Goal: Task Accomplishment & Management: Use online tool/utility

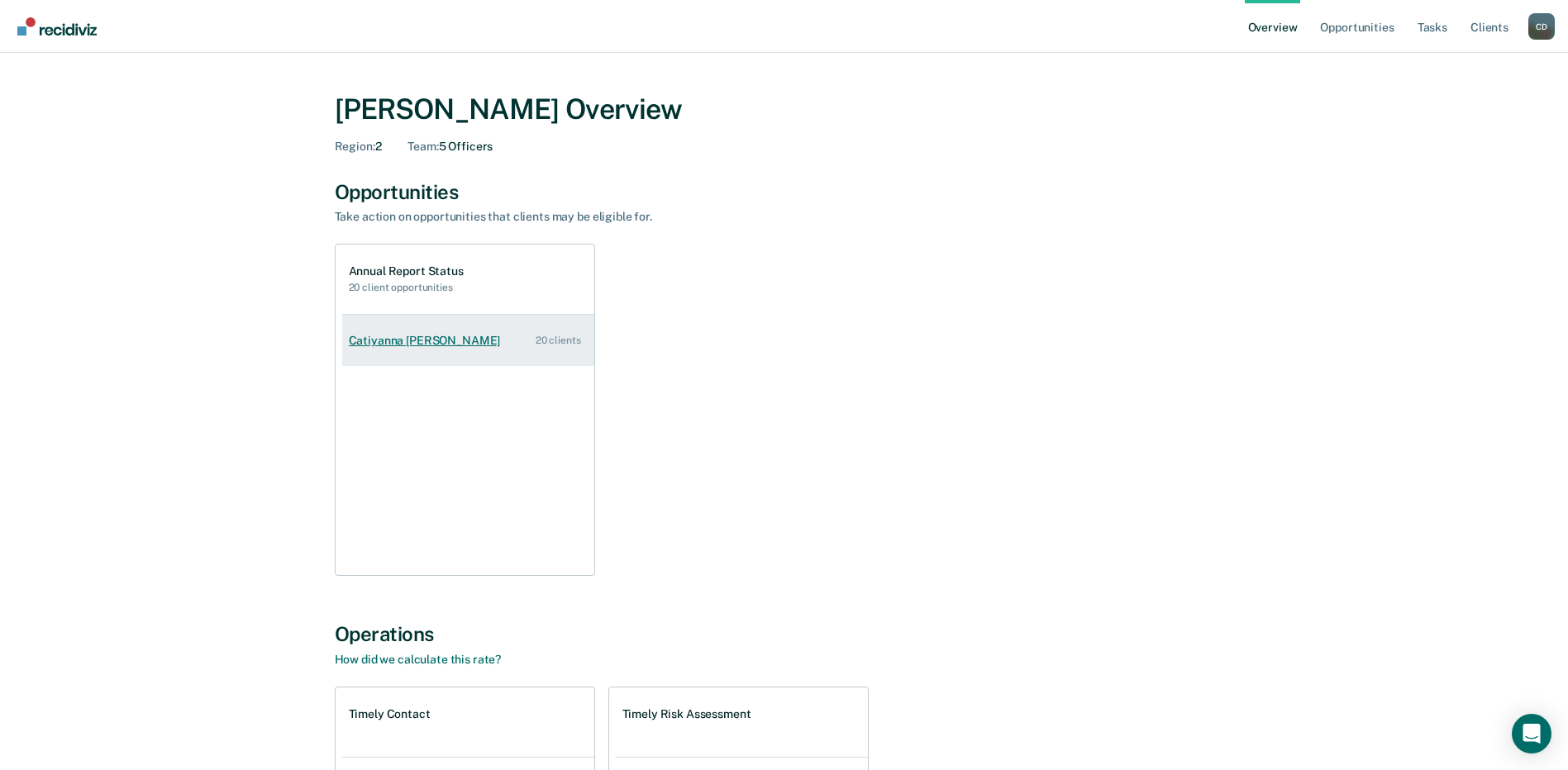
click at [359, 340] on div "Catiyanna [PERSON_NAME]" at bounding box center [428, 341] width 159 height 14
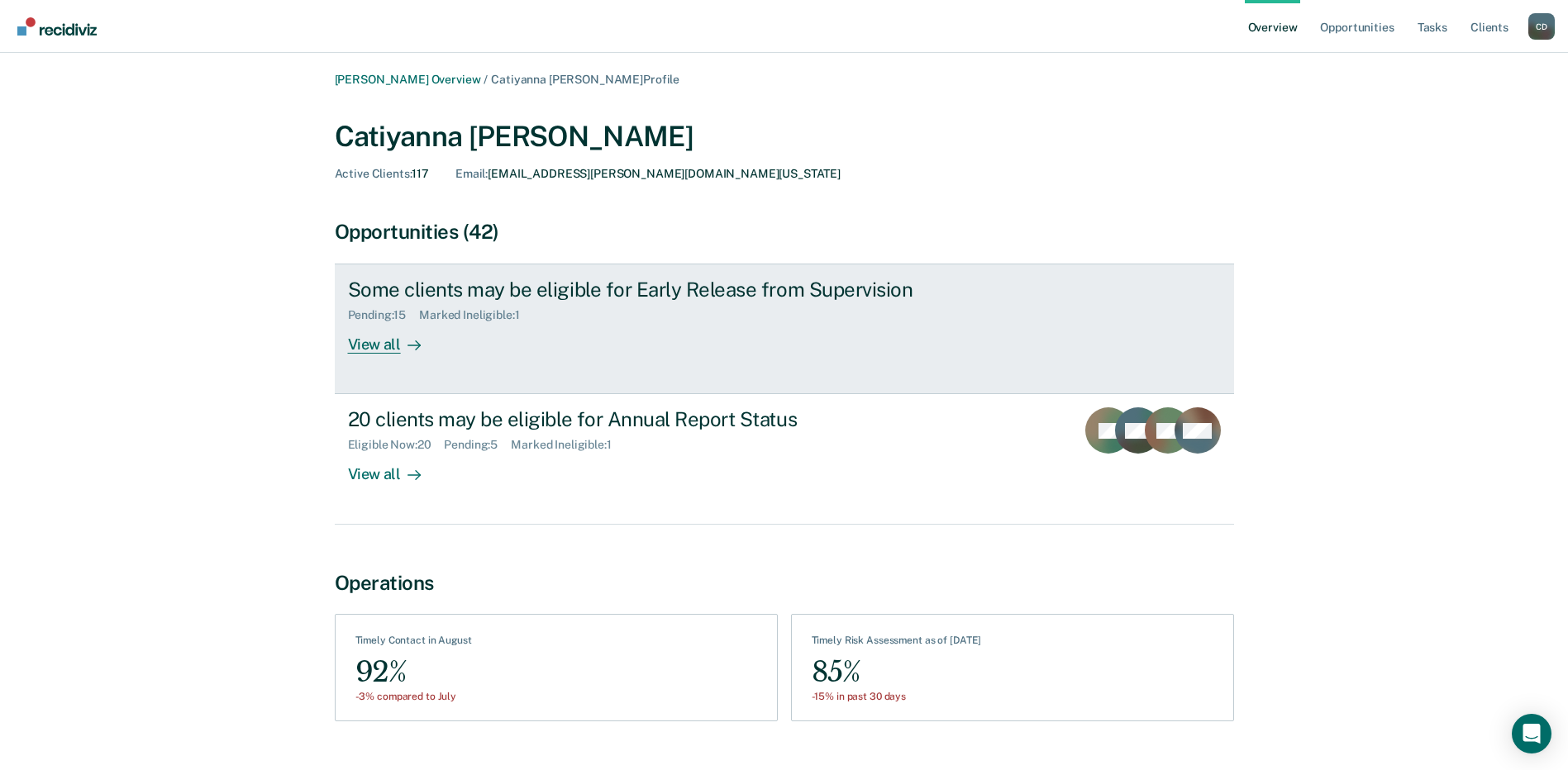
click at [501, 333] on div "Some clients may be eligible for Early Release from Supervision Pending : 15 Ma…" at bounding box center [658, 315] width 620 height 76
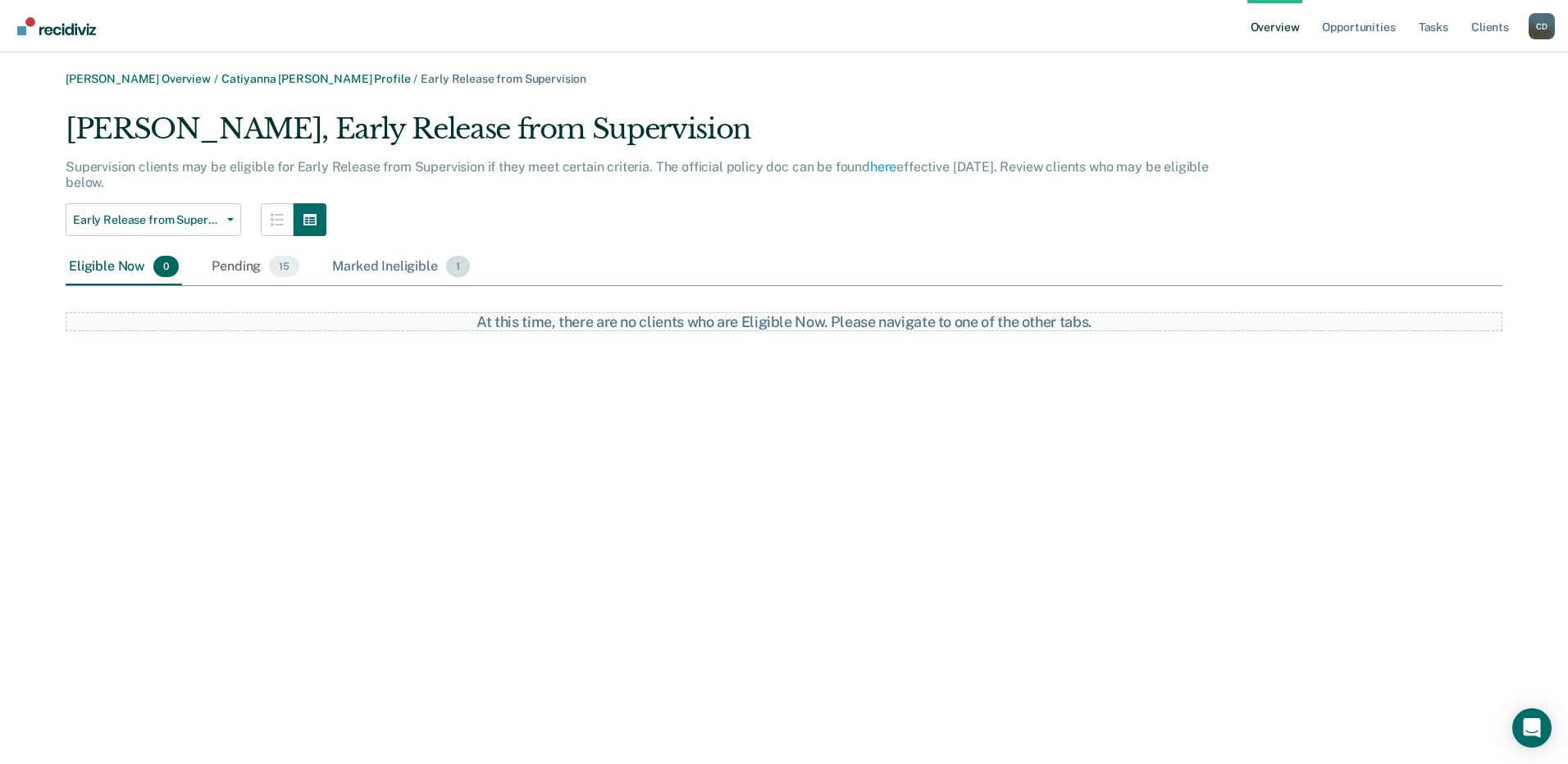
click at [419, 273] on div "Marked Ineligible 1" at bounding box center [401, 266] width 145 height 36
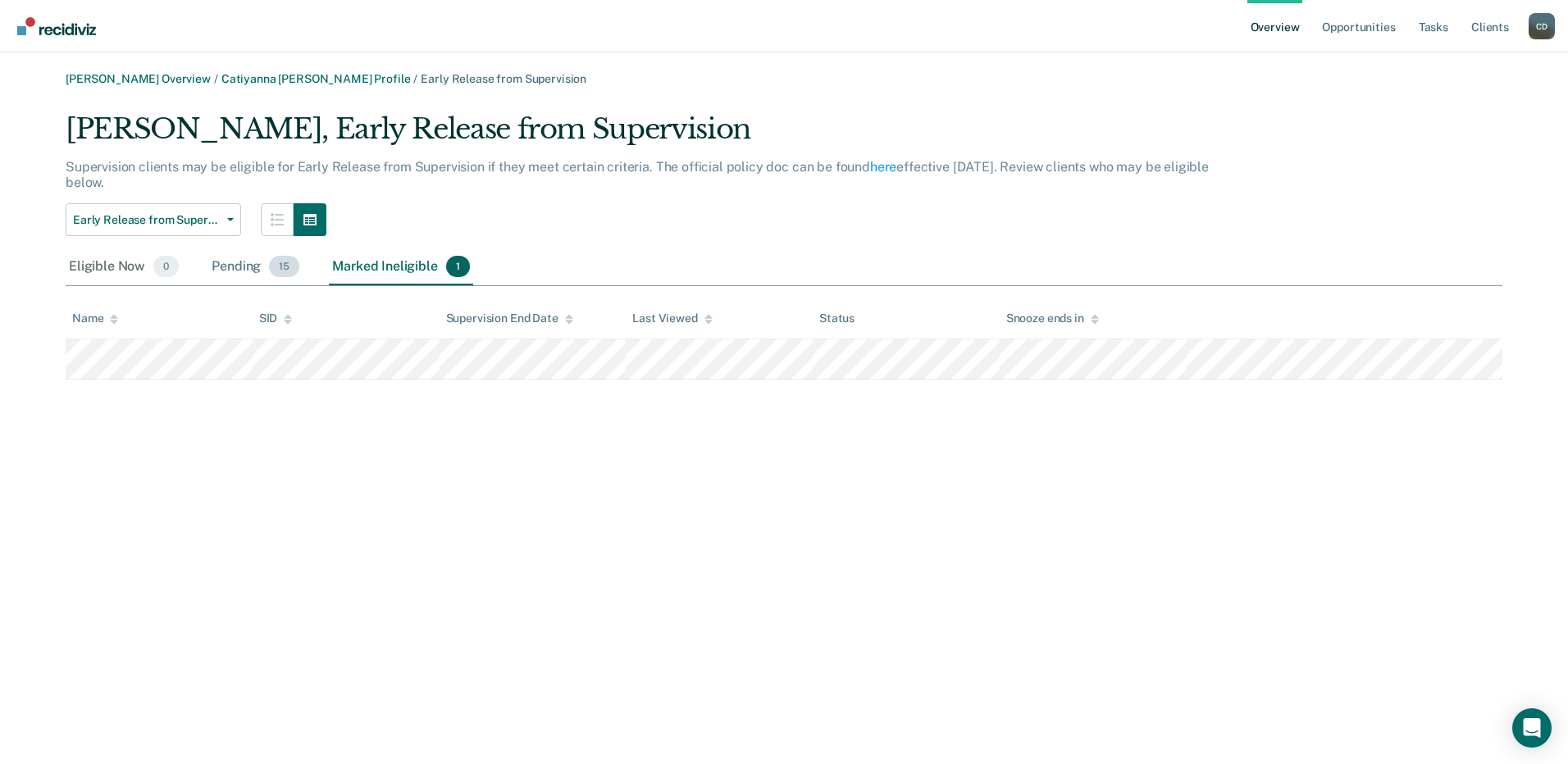
click at [210, 265] on div "Pending 15" at bounding box center [256, 266] width 95 height 36
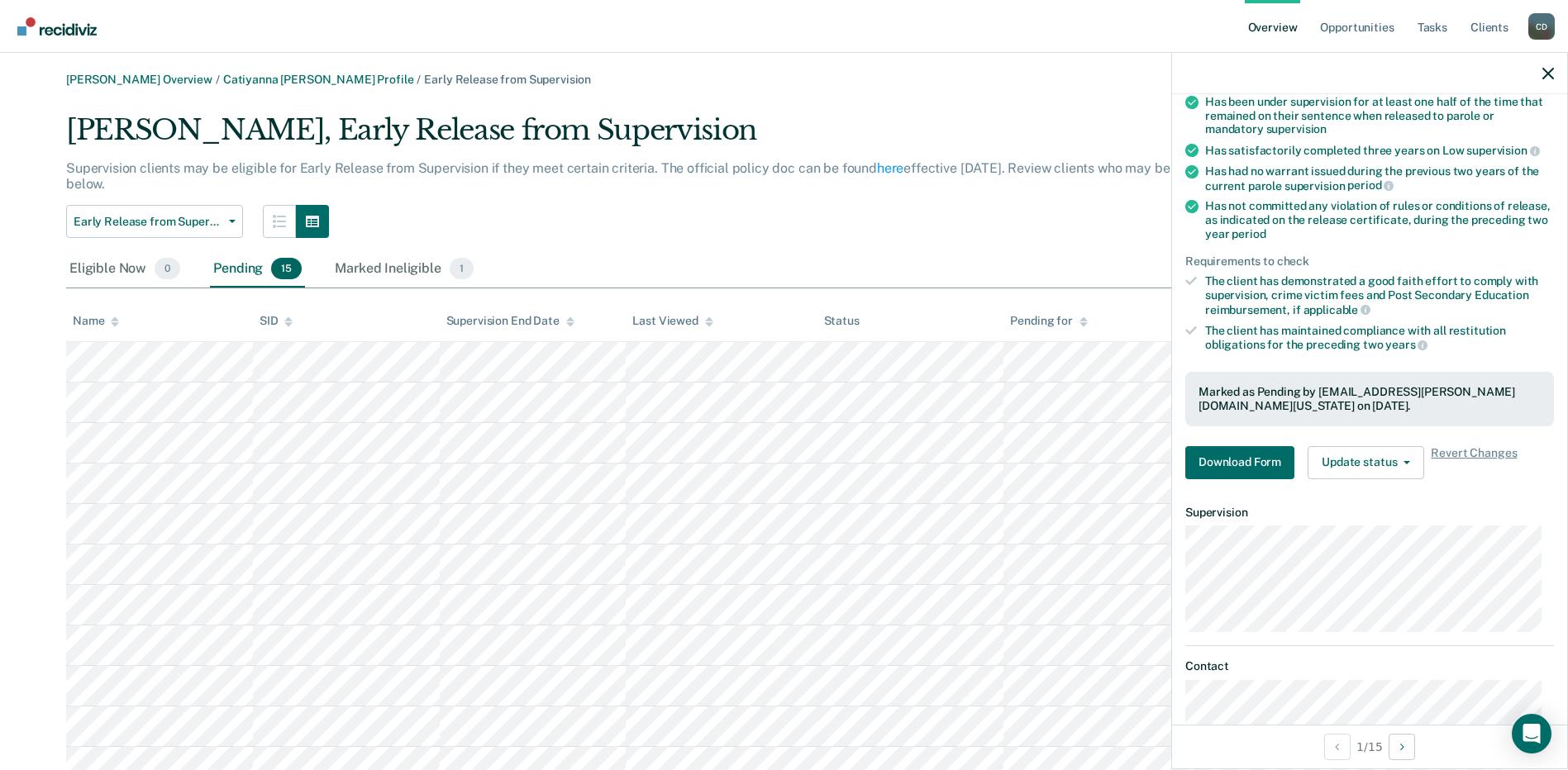
scroll to position [202, 0]
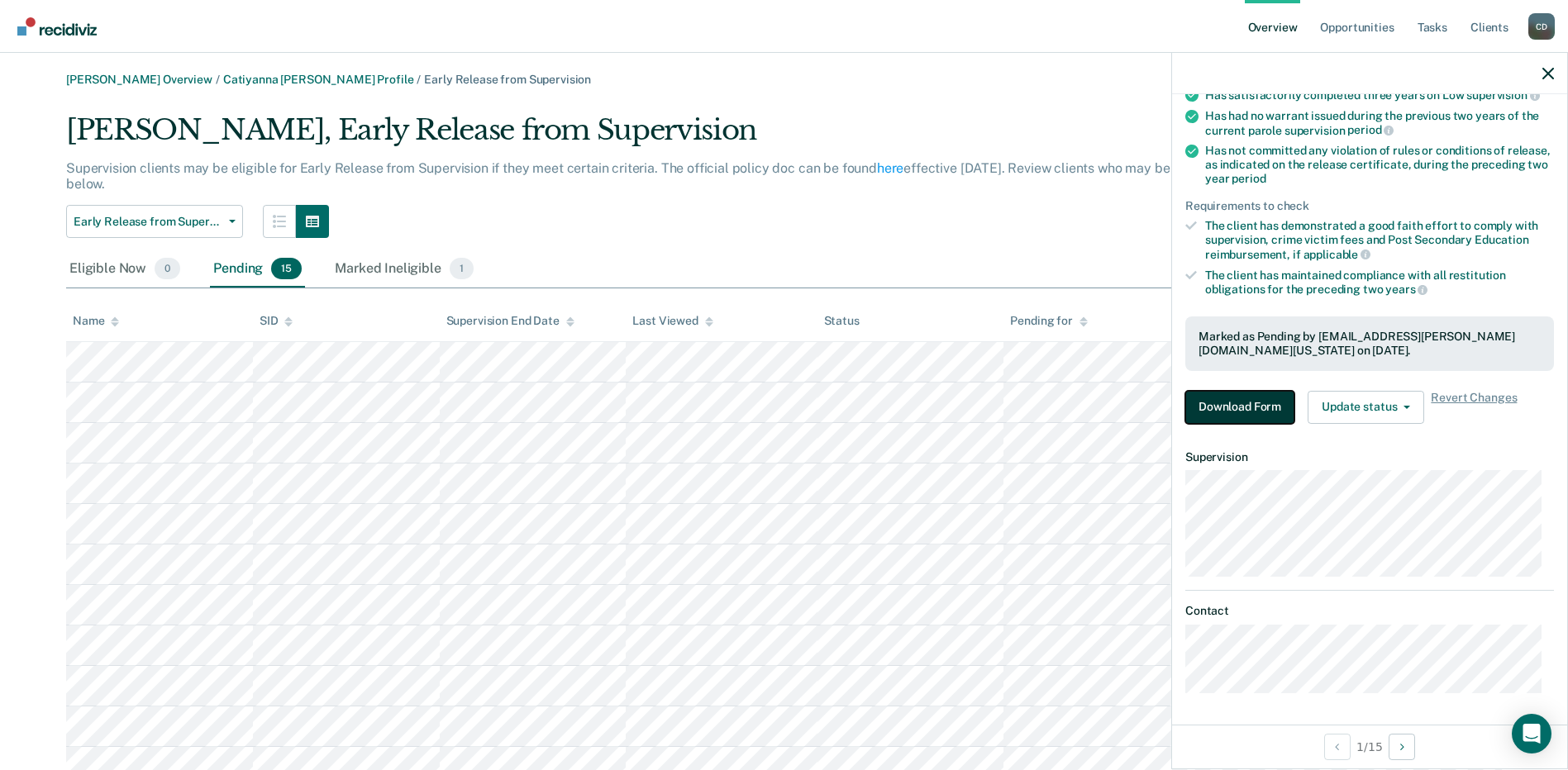
click at [1250, 400] on button "Download Form" at bounding box center [1240, 407] width 110 height 33
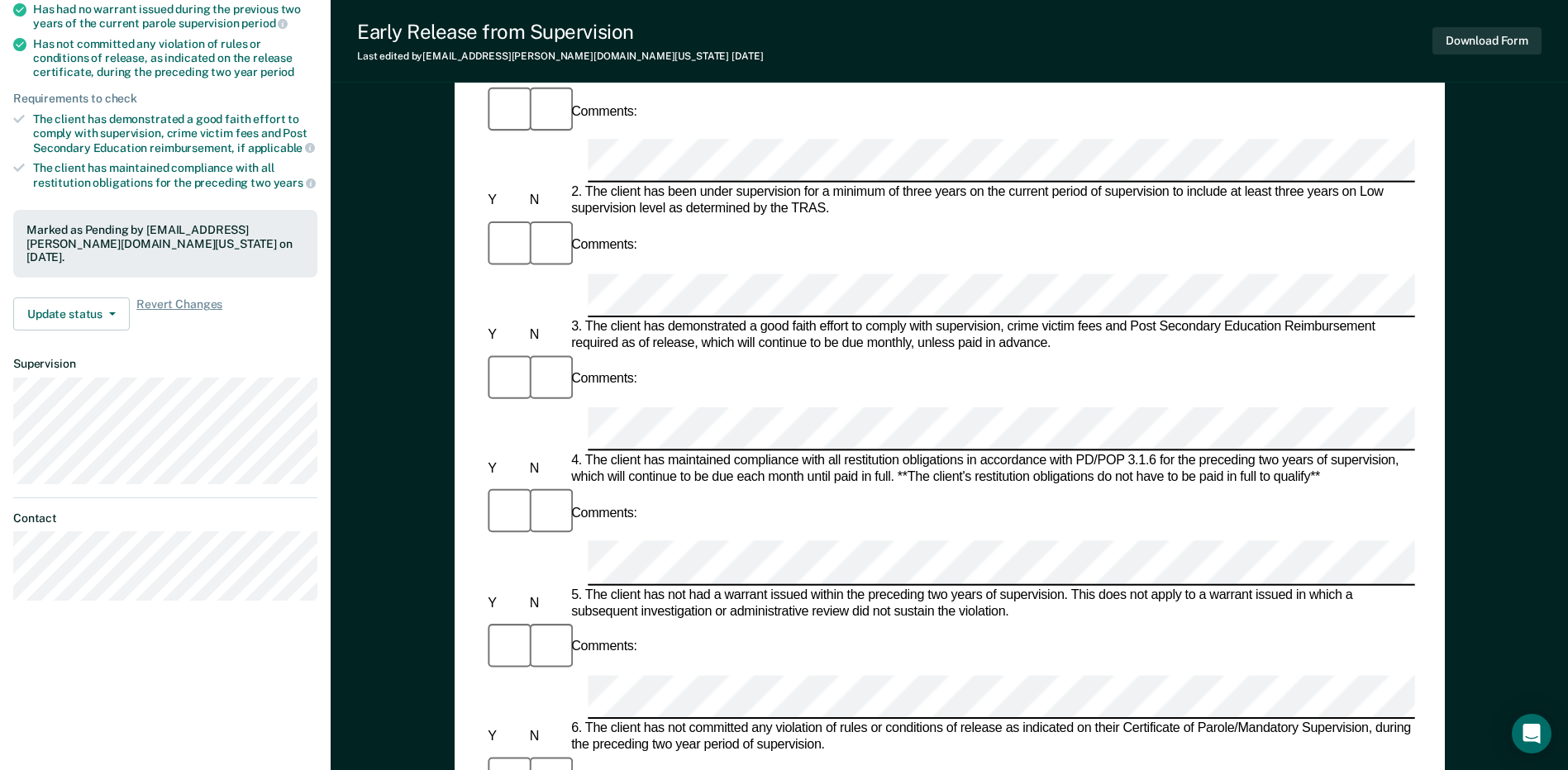
scroll to position [83, 0]
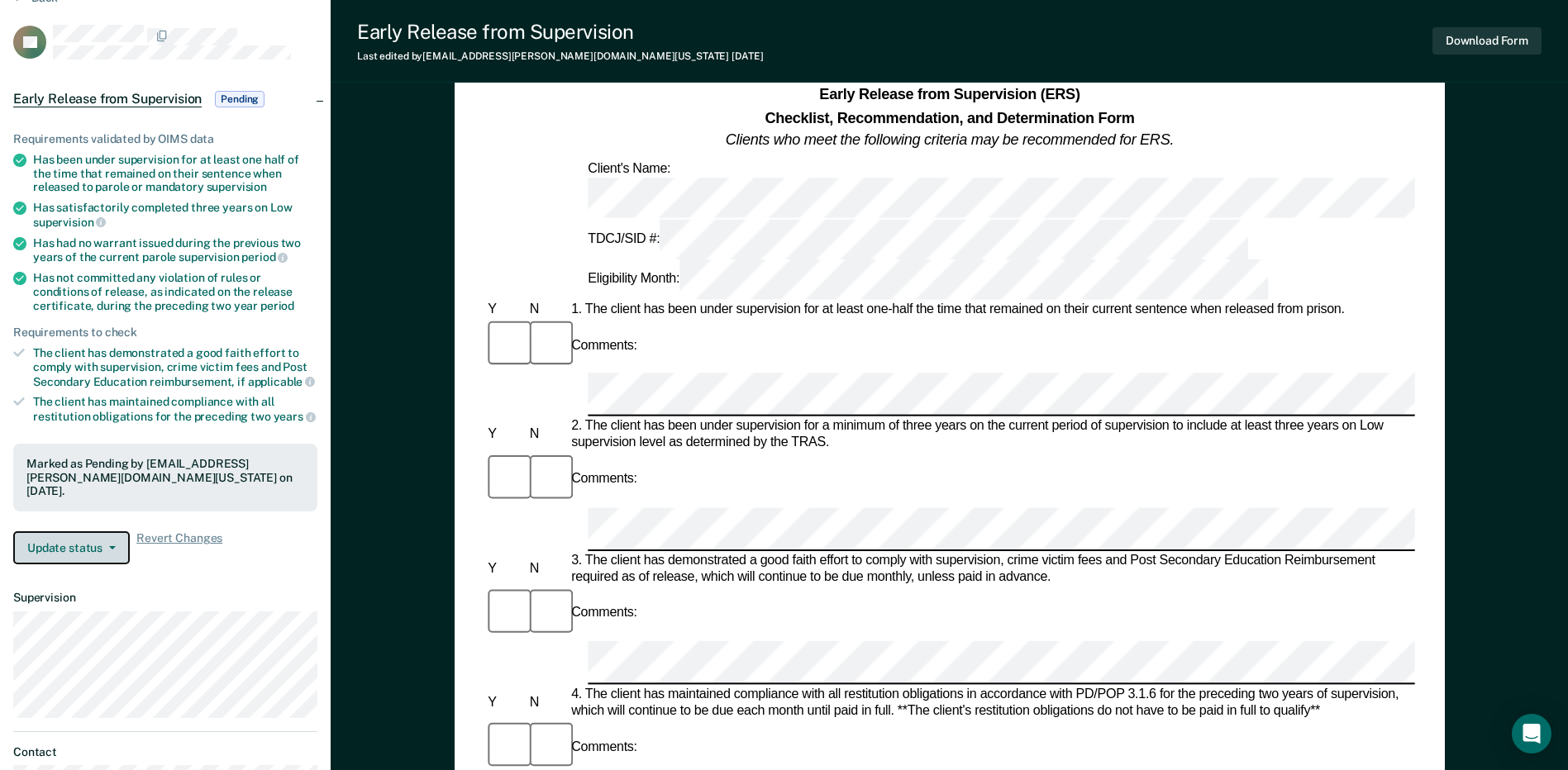
click at [102, 555] on button "Update status" at bounding box center [72, 547] width 117 height 33
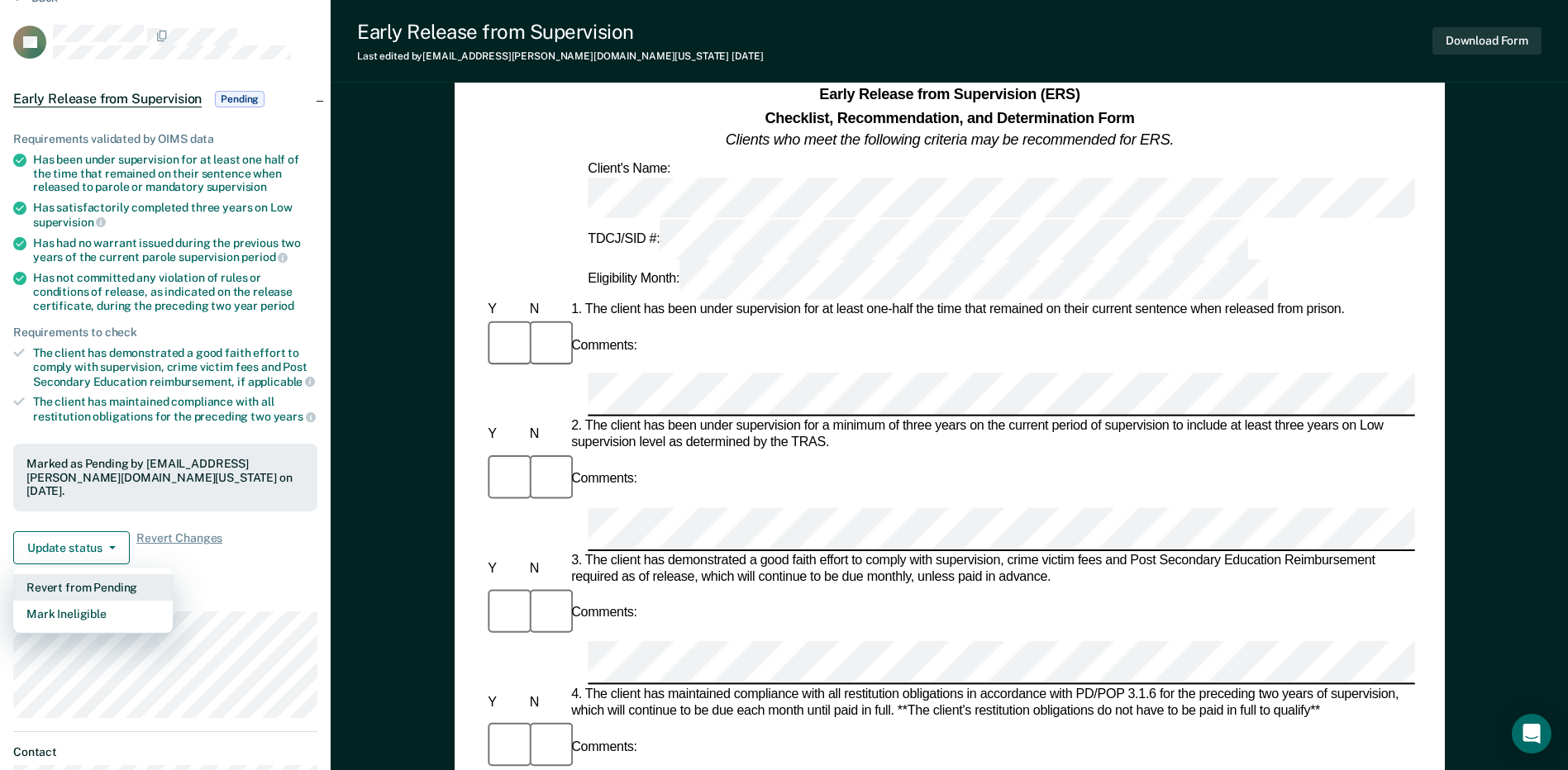
click at [91, 579] on button "Revert from Pending" at bounding box center [93, 587] width 160 height 26
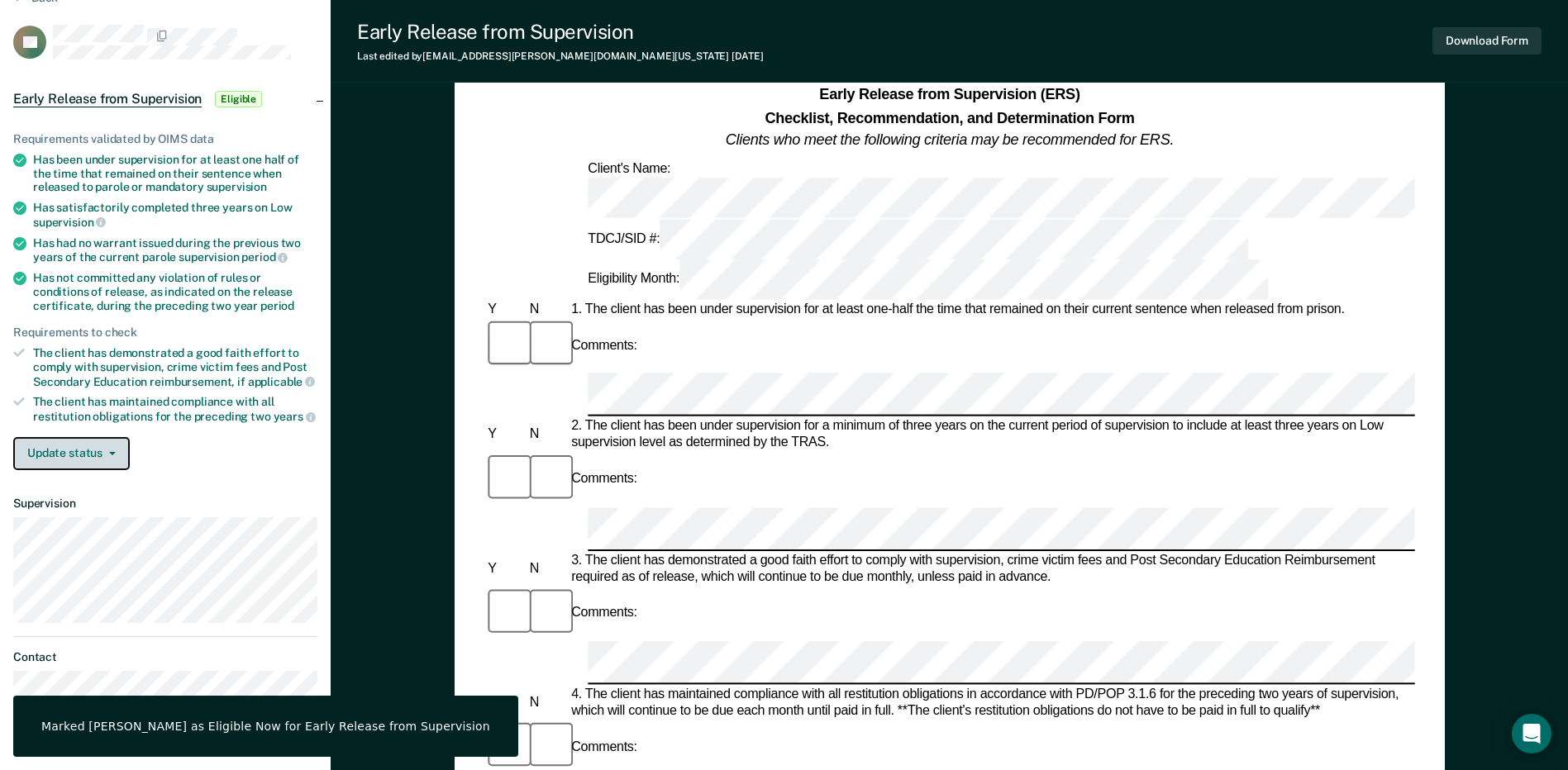
click at [87, 456] on button "Update status" at bounding box center [72, 453] width 117 height 33
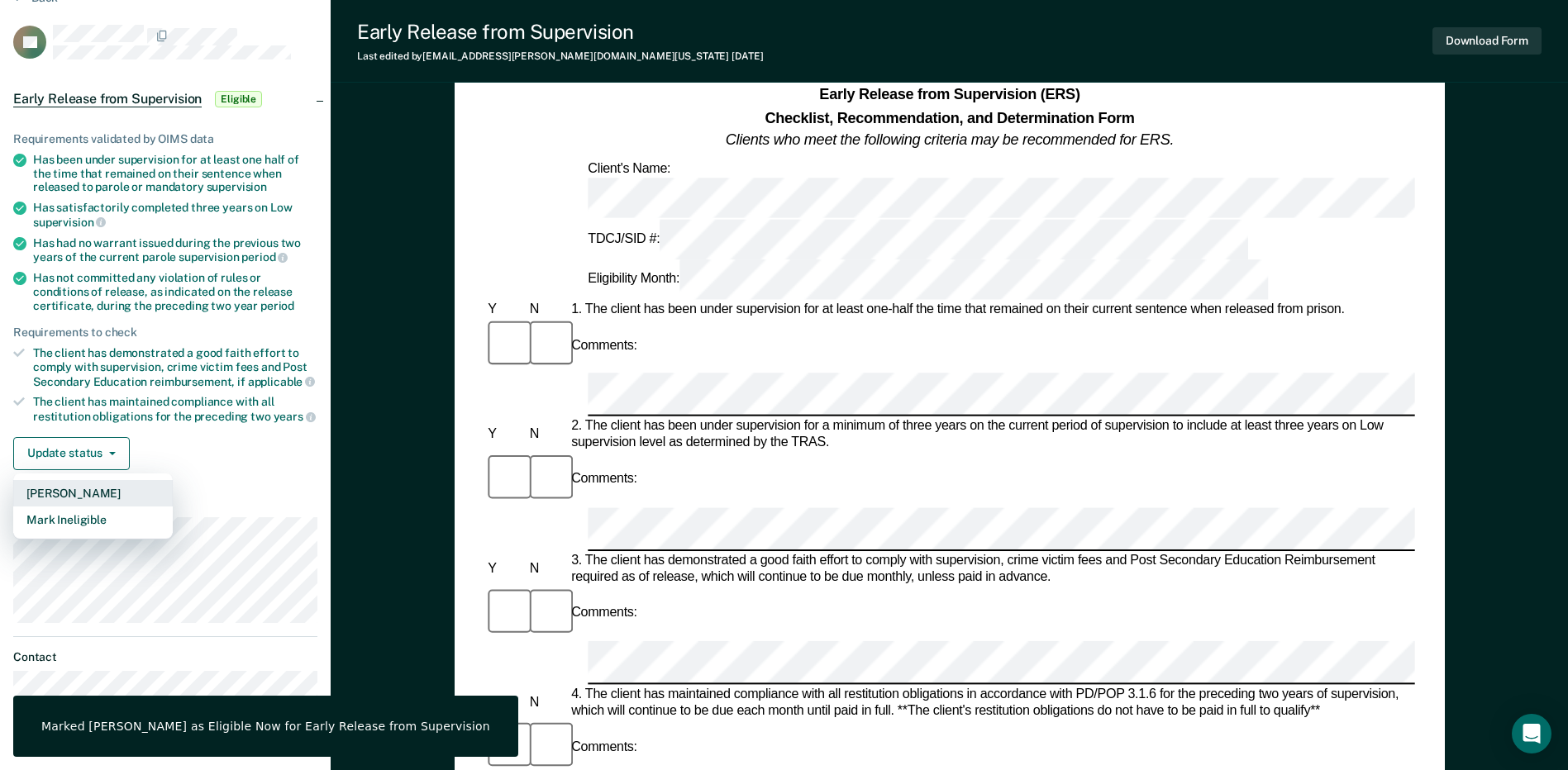
click at [86, 494] on button "[PERSON_NAME]" at bounding box center [93, 494] width 160 height 26
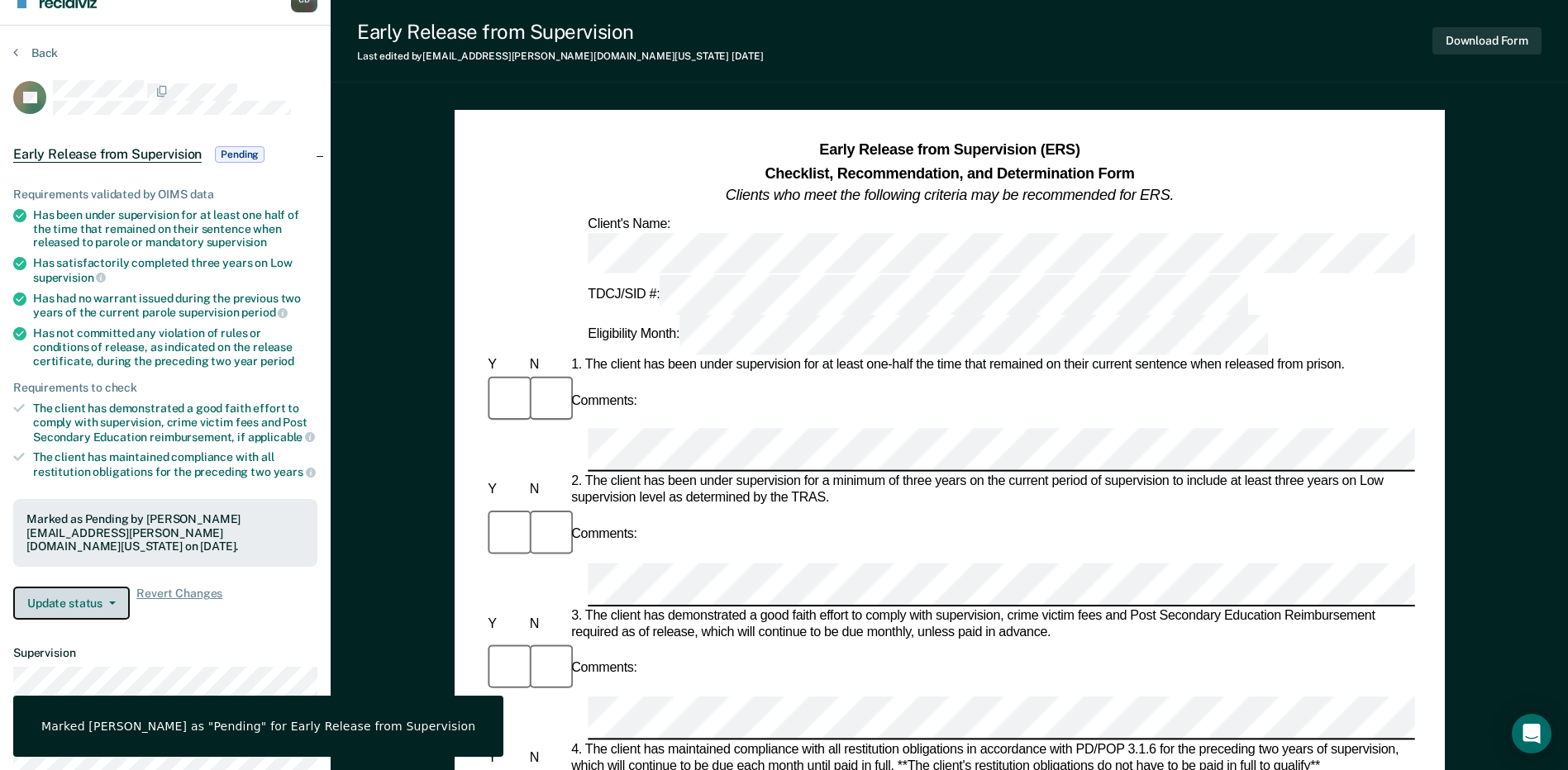
scroll to position [0, 0]
